Goal: Transaction & Acquisition: Purchase product/service

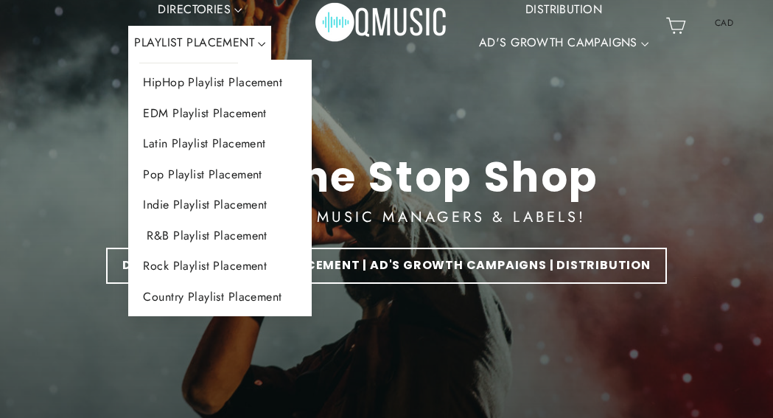
scroll to position [59, 0]
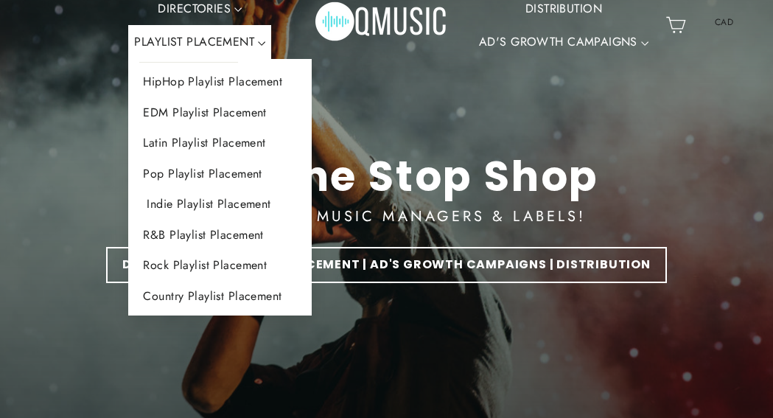
click at [198, 201] on link "Indie Playlist Placement" at bounding box center [220, 204] width 184 height 31
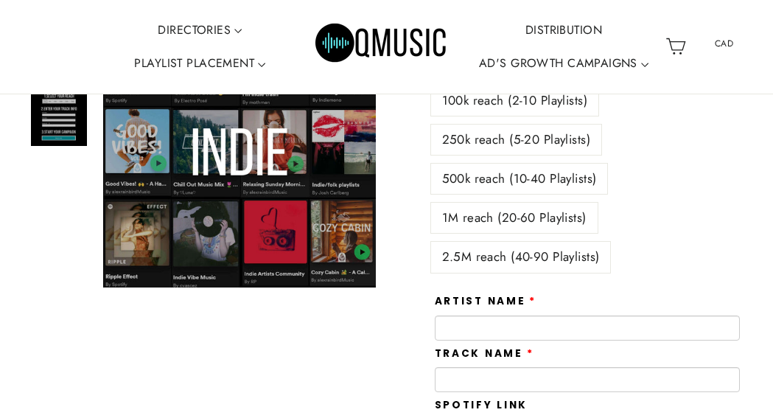
scroll to position [262, 0]
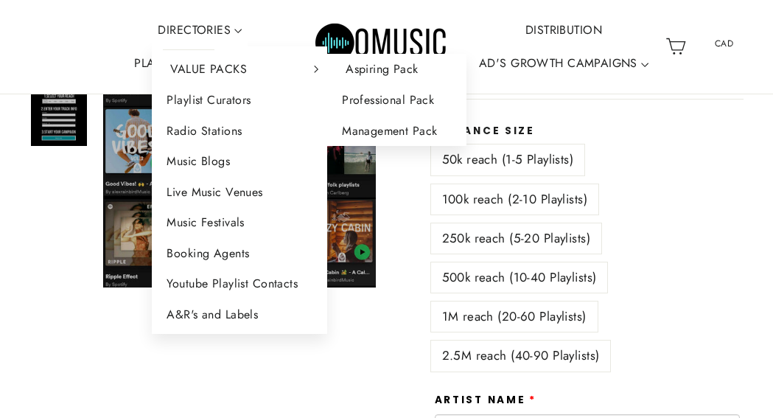
click at [400, 66] on link "Aspiring Pack" at bounding box center [396, 69] width 139 height 31
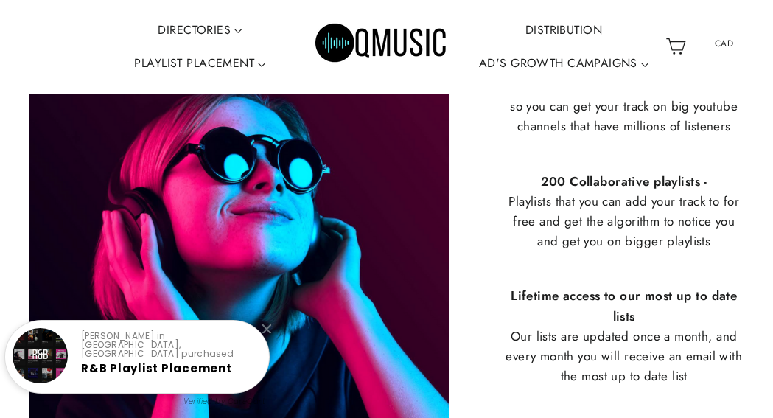
scroll to position [848, 0]
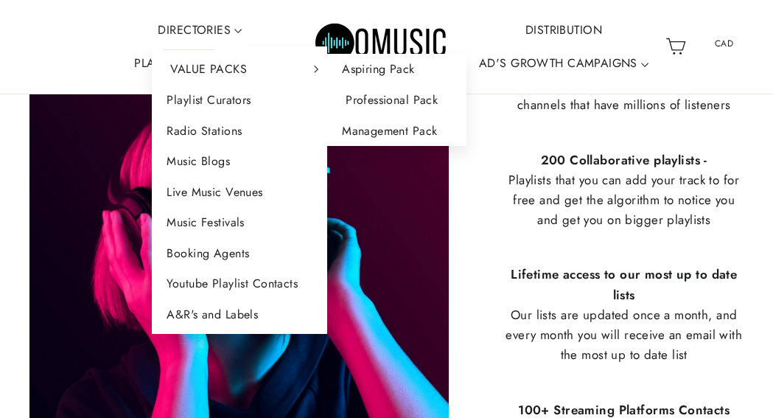
click at [408, 101] on link "Professional Pack" at bounding box center [396, 100] width 139 height 31
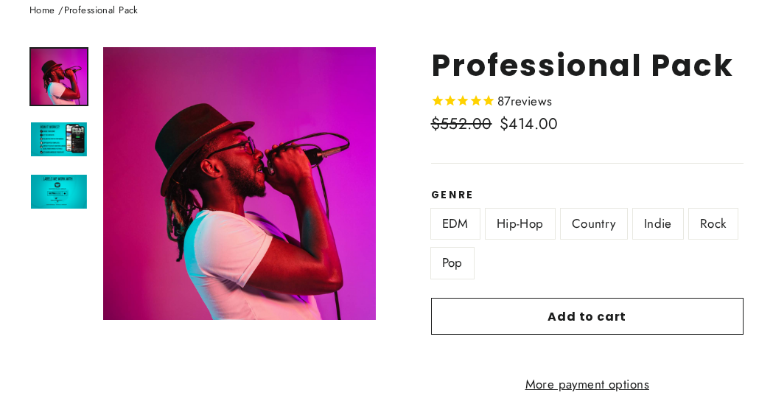
scroll to position [197, 0]
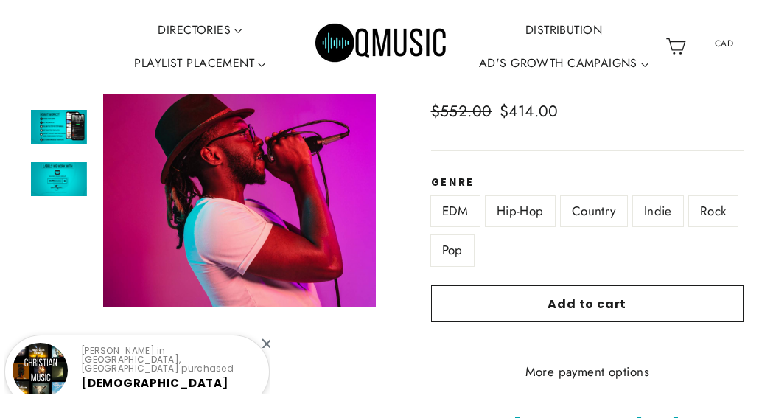
click at [654, 201] on label "Indie" at bounding box center [658, 211] width 50 height 30
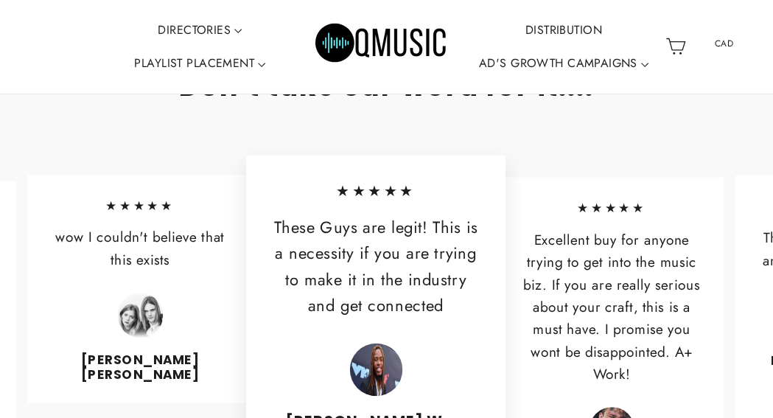
scroll to position [1882, 0]
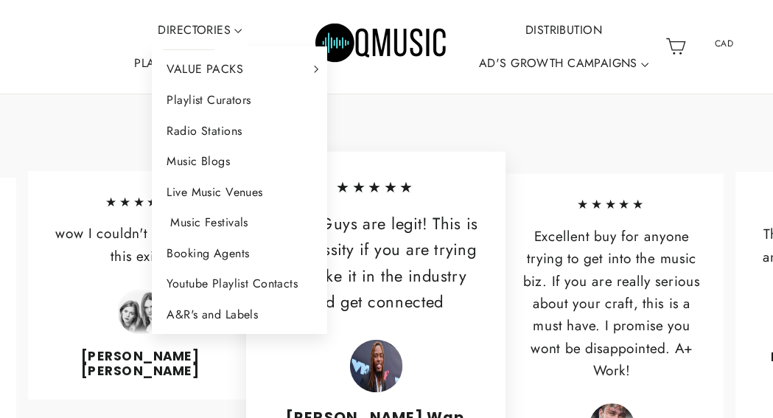
click at [220, 220] on link "Music Festivals" at bounding box center [239, 222] width 175 height 31
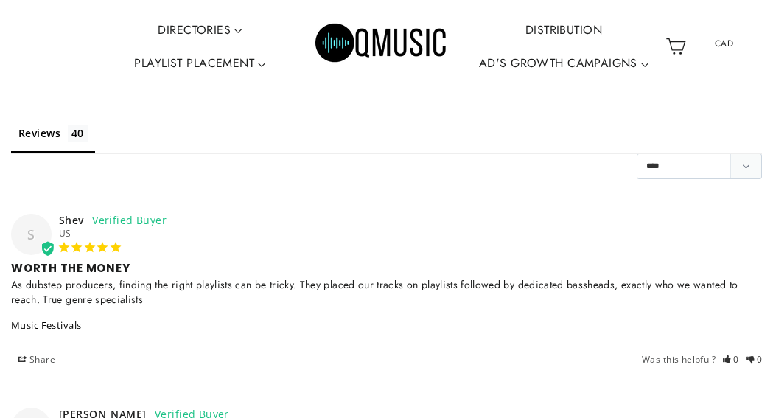
scroll to position [4555, 0]
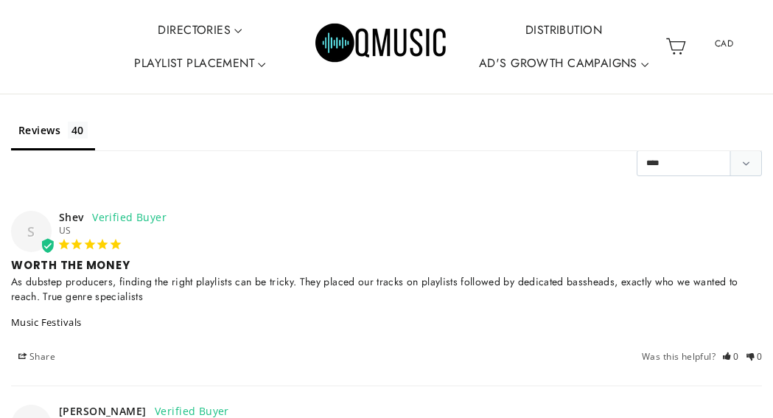
click at [405, 39] on img "Primary" at bounding box center [382, 46] width 133 height 66
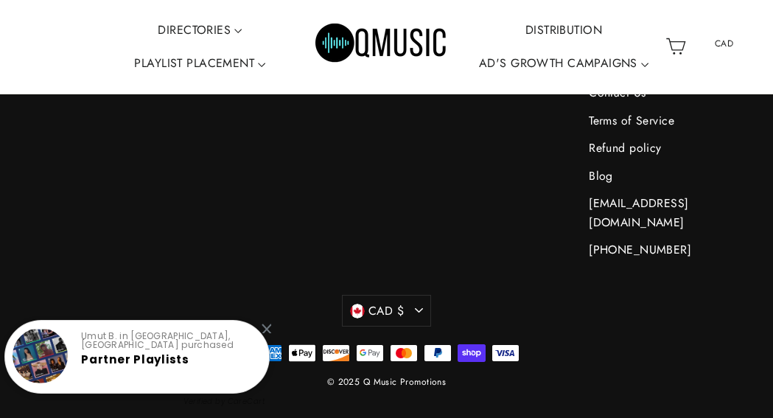
scroll to position [7051, 0]
click at [269, 333] on div "Umut B. in BUFFALO, United States purchased Partner Playlists Verified by CareC…" at bounding box center [136, 357] width 265 height 74
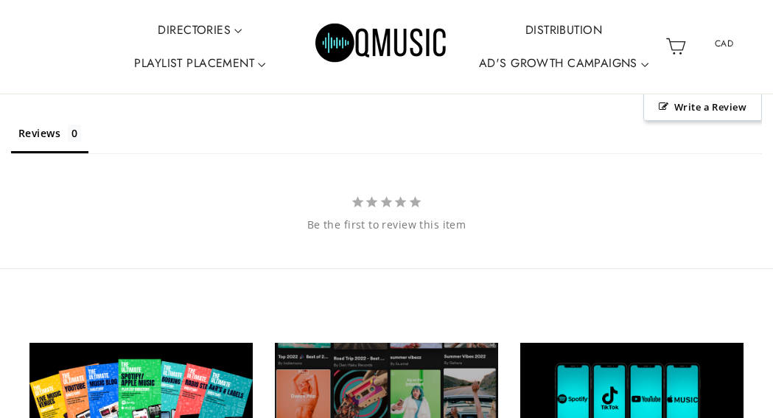
scroll to position [3210, 0]
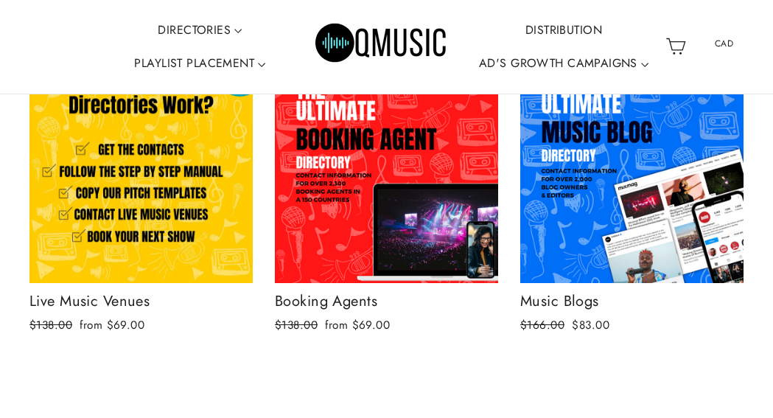
scroll to position [4062, 0]
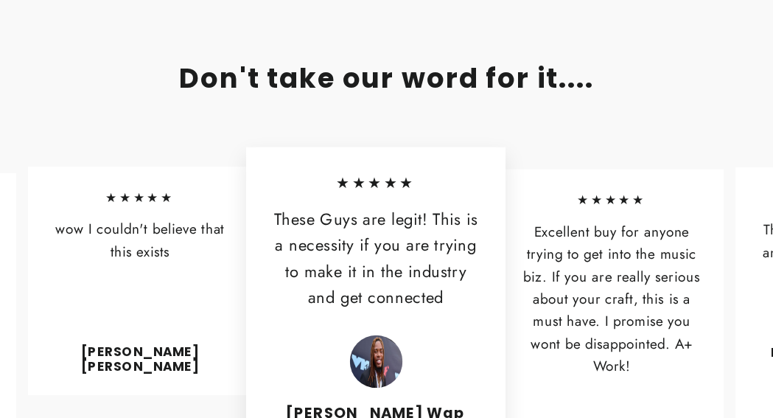
scroll to position [1882, 0]
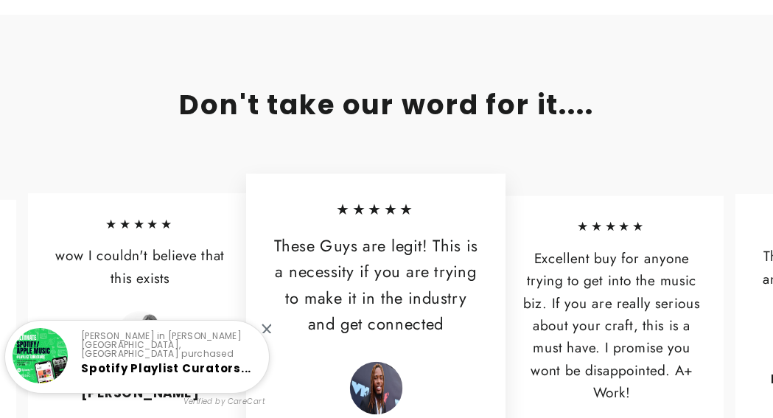
click at [152, 88] on h2 "Don't take our word for it...." at bounding box center [386, 104] width 773 height 32
